Goal: Navigation & Orientation: Understand site structure

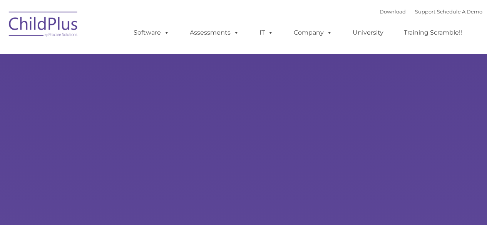
type input ""
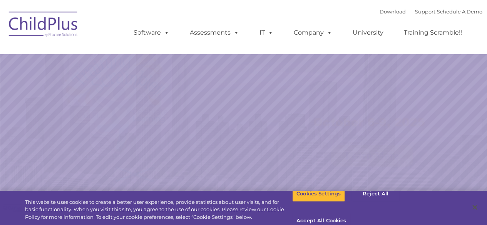
select select "MEDIUM"
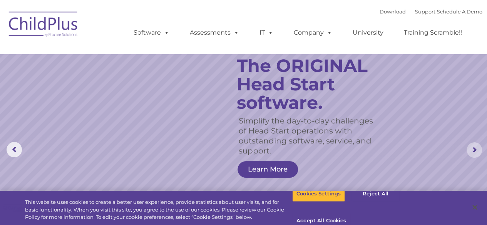
click at [472, 148] on rs-arrow at bounding box center [473, 149] width 15 height 15
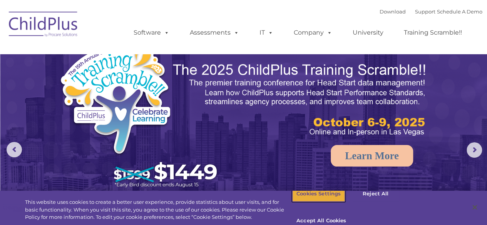
click at [312, 202] on button "Cookies Settings" at bounding box center [318, 194] width 53 height 16
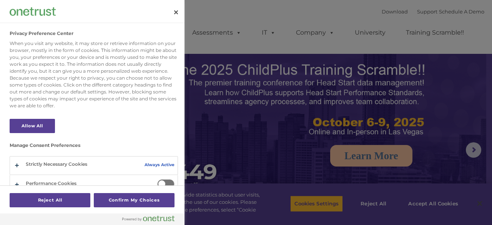
drag, startPoint x: 166, startPoint y: 130, endPoint x: 130, endPoint y: 44, distance: 93.0
click at [130, 44] on div "Privacy Preference Center When you visit any website, it may store or retrieve …" at bounding box center [95, 104] width 173 height 162
click at [178, 15] on button "Close" at bounding box center [176, 12] width 17 height 17
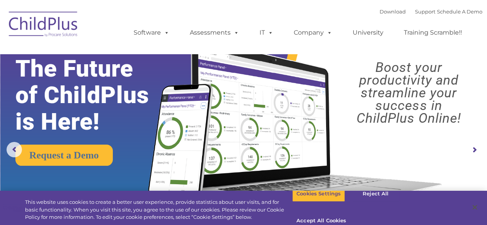
click at [470, 147] on rs-arrow at bounding box center [473, 149] width 15 height 15
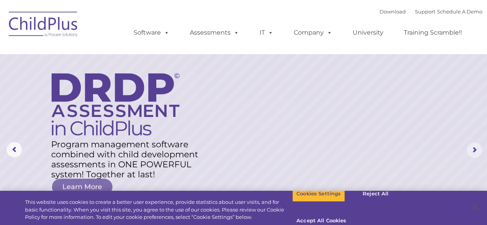
click at [470, 147] on rs-arrow at bounding box center [473, 149] width 15 height 15
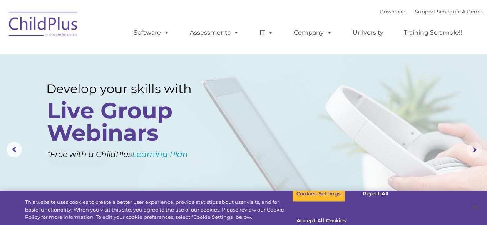
click at [470, 147] on rs-arrow at bounding box center [473, 149] width 15 height 15
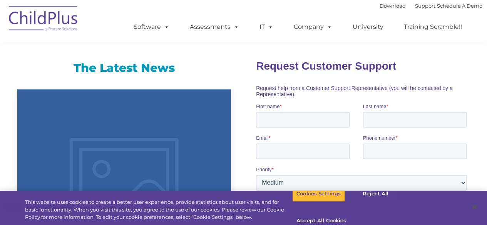
scroll to position [459, 0]
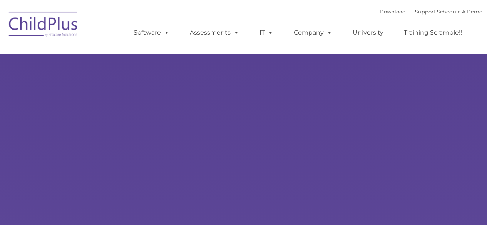
select select "MEDIUM"
